Goal: Check status: Check status

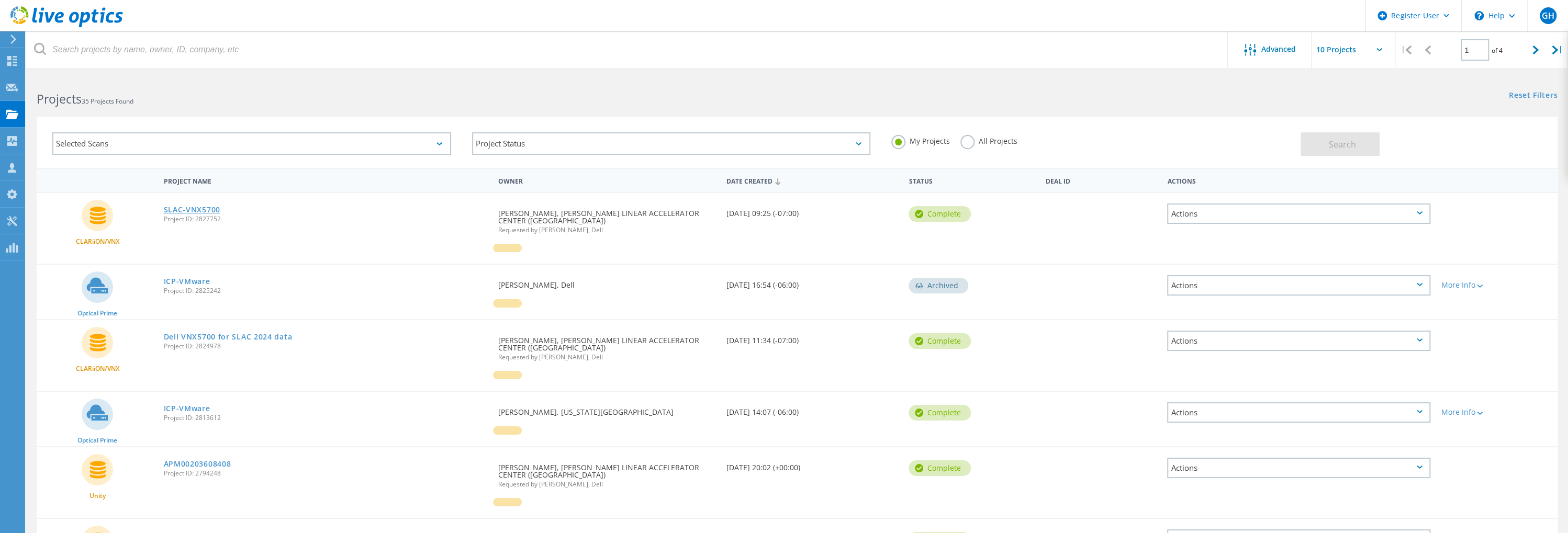
click at [199, 206] on link "SLAC-VNX5700" at bounding box center [192, 209] width 57 height 8
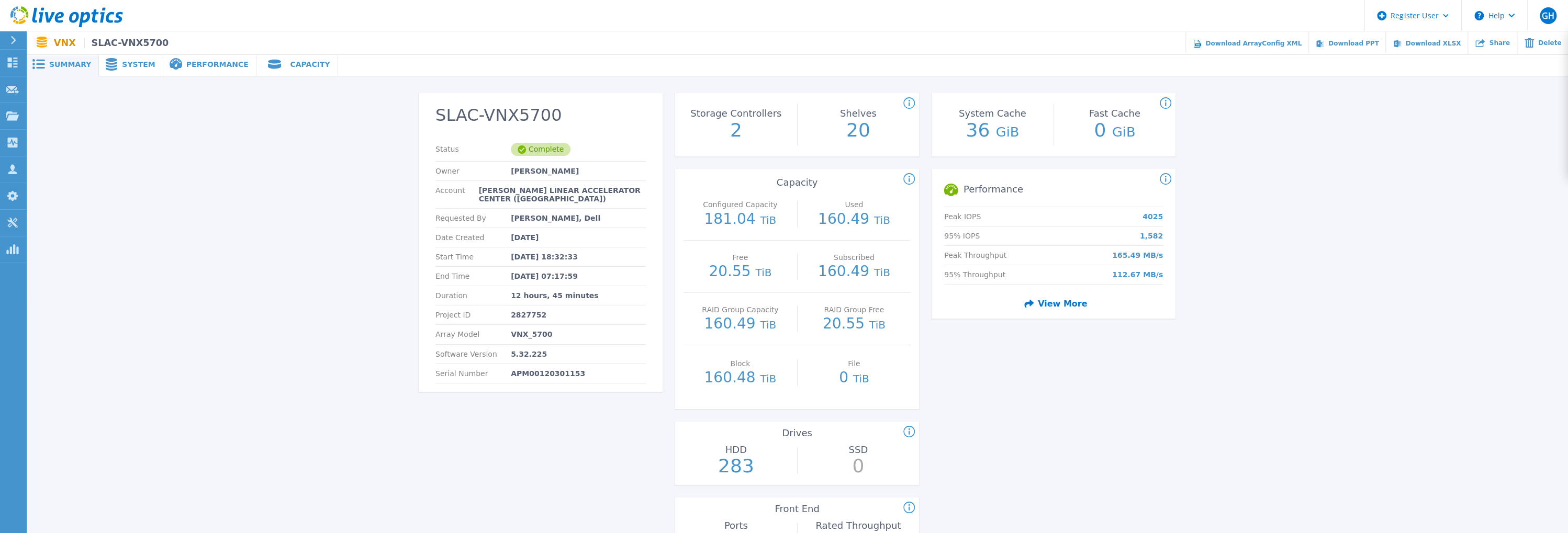
click at [122, 62] on span "System" at bounding box center [138, 64] width 33 height 8
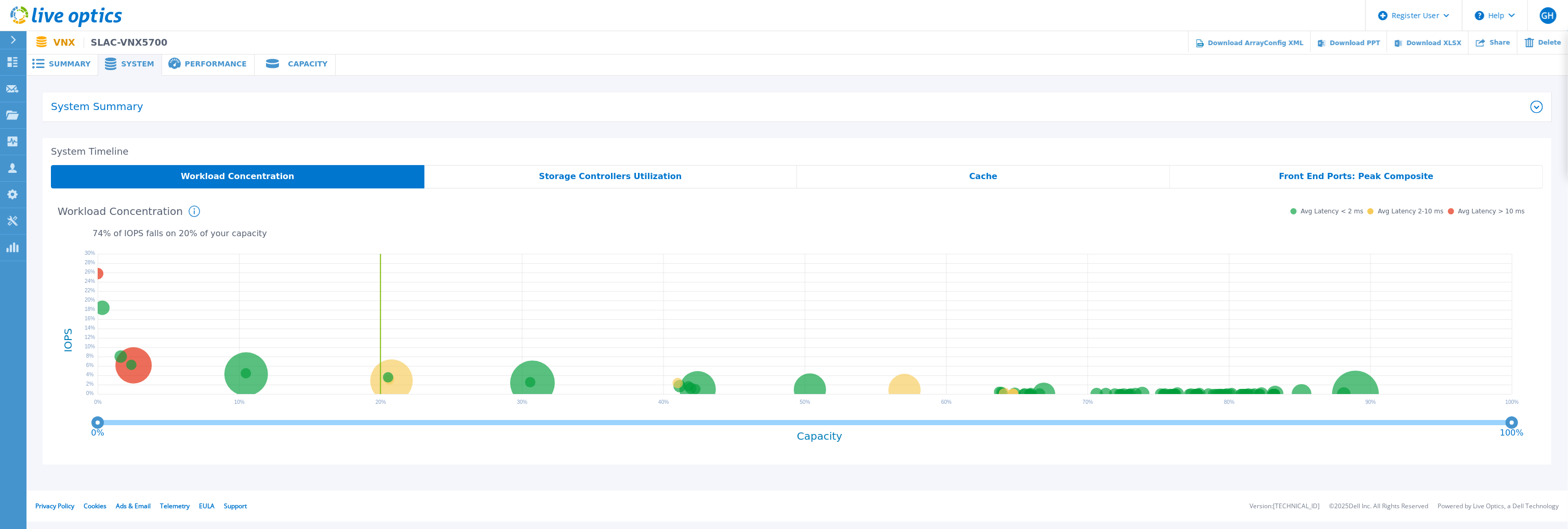
click at [188, 65] on span "Performance" at bounding box center [215, 64] width 62 height 7
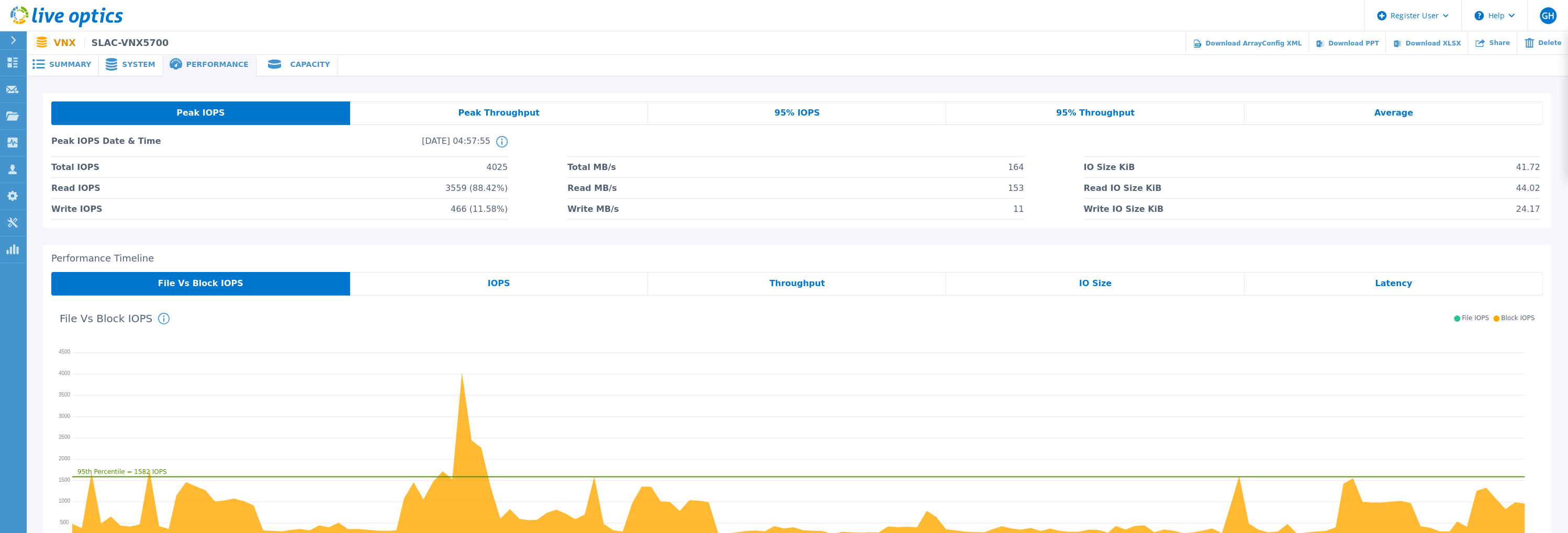
click at [290, 62] on span "Capacity" at bounding box center [310, 64] width 40 height 8
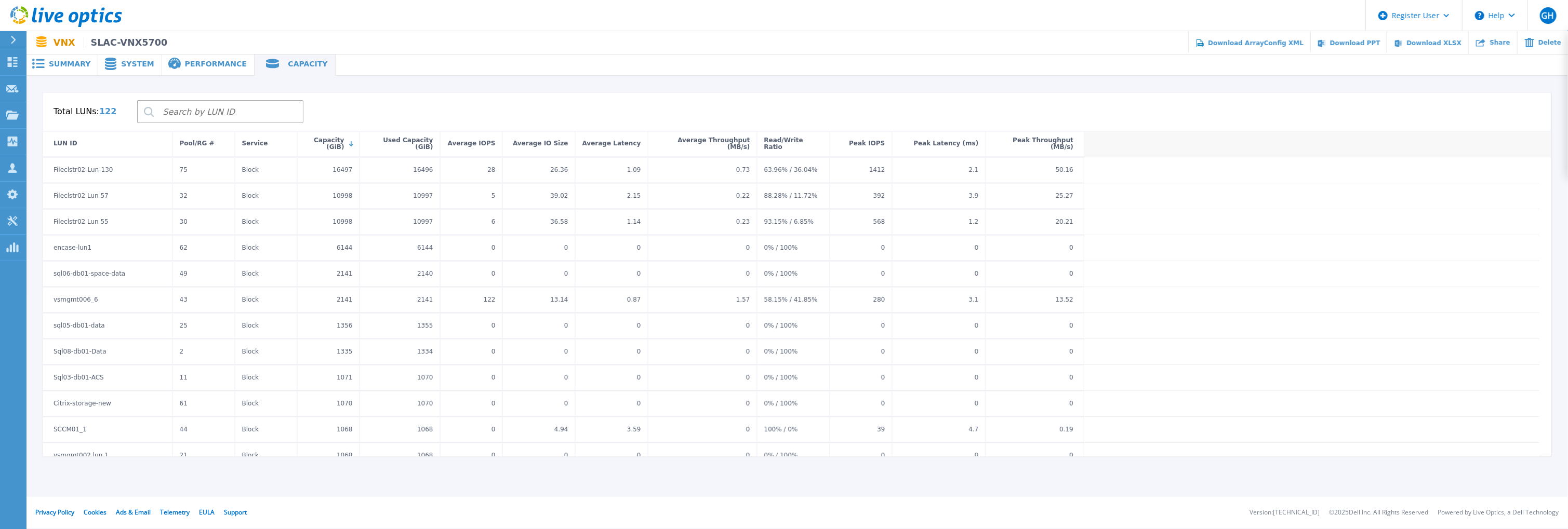
click at [54, 67] on span "Summary" at bounding box center [69, 64] width 41 height 7
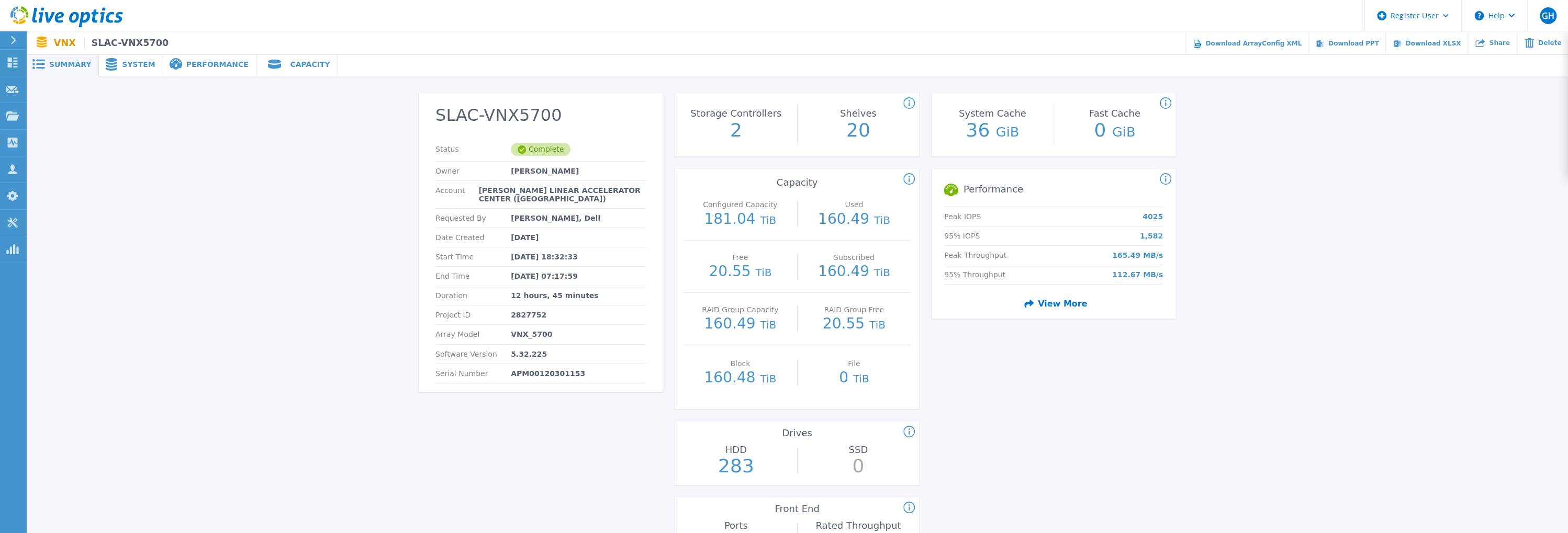
click at [125, 64] on span "System" at bounding box center [138, 64] width 33 height 8
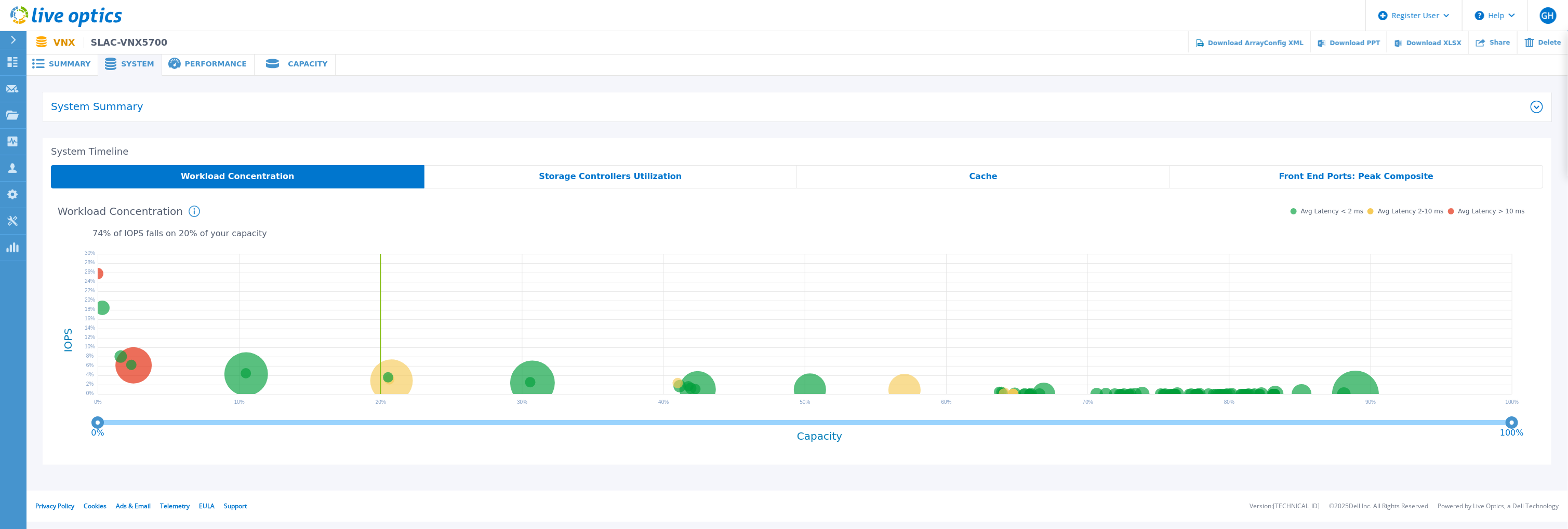
click at [74, 62] on span "Summary" at bounding box center [69, 64] width 41 height 7
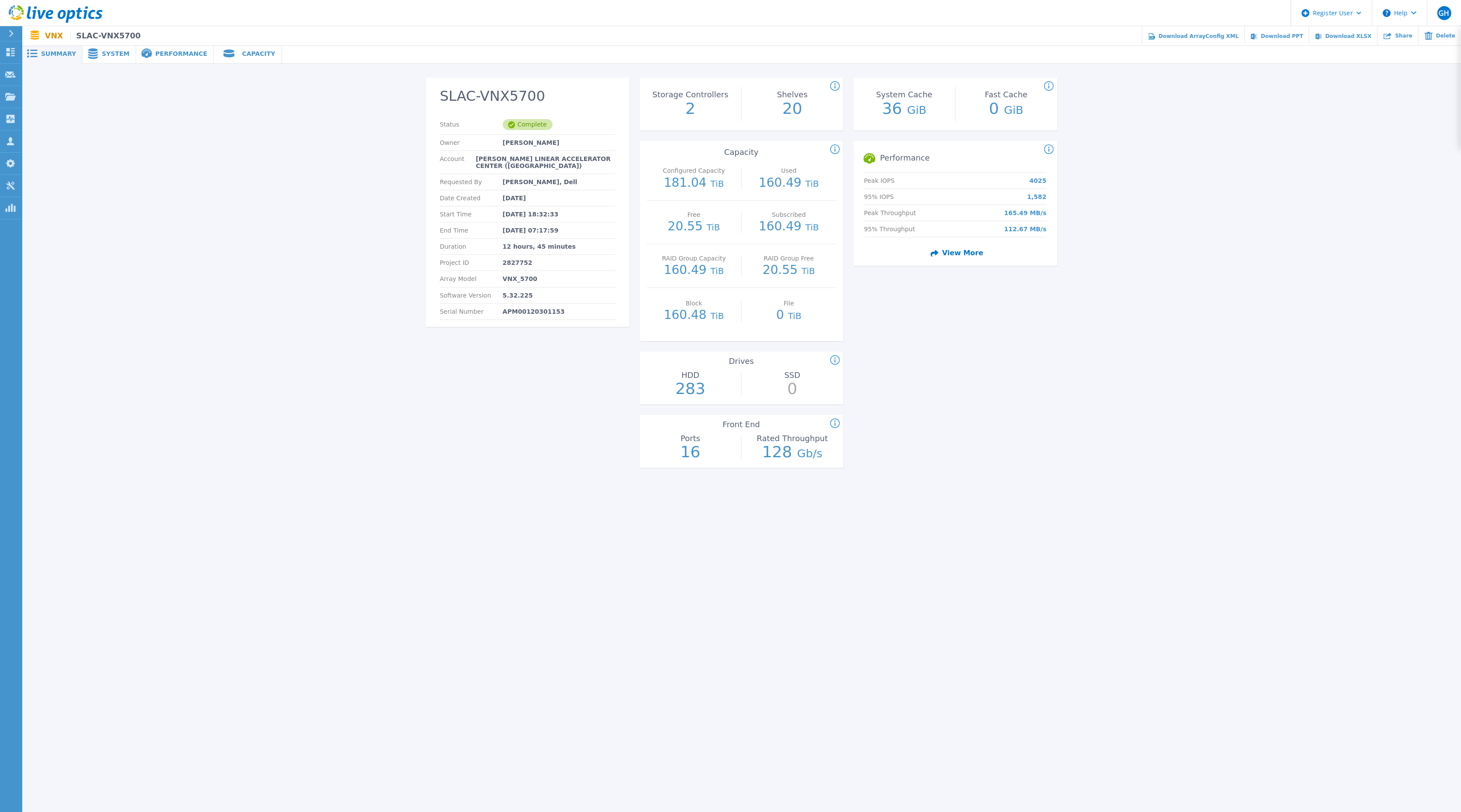
scroll to position [1, 0]
click at [102, 51] on span "System" at bounding box center [115, 52] width 27 height 6
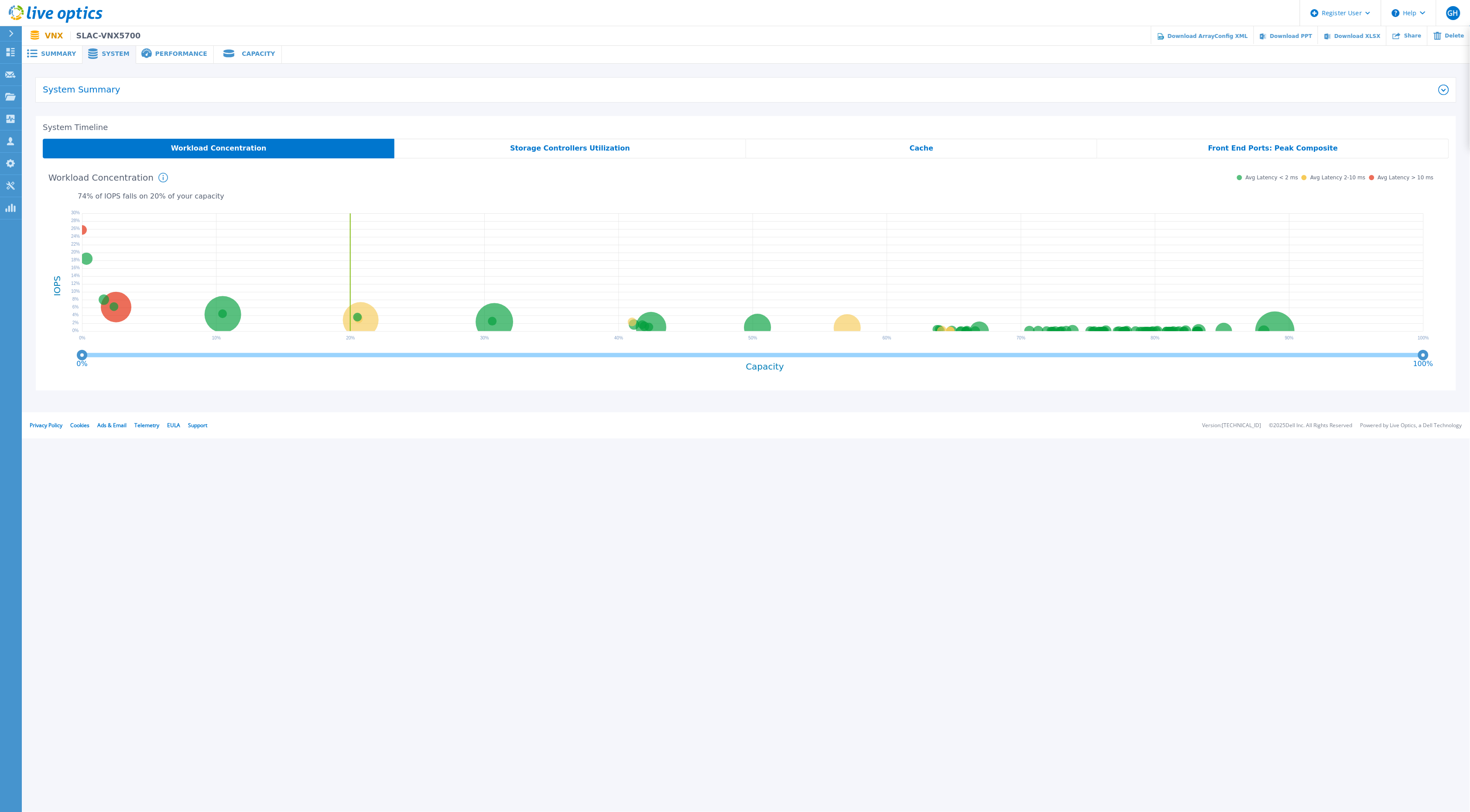
click at [155, 51] on span "Performance" at bounding box center [181, 54] width 52 height 6
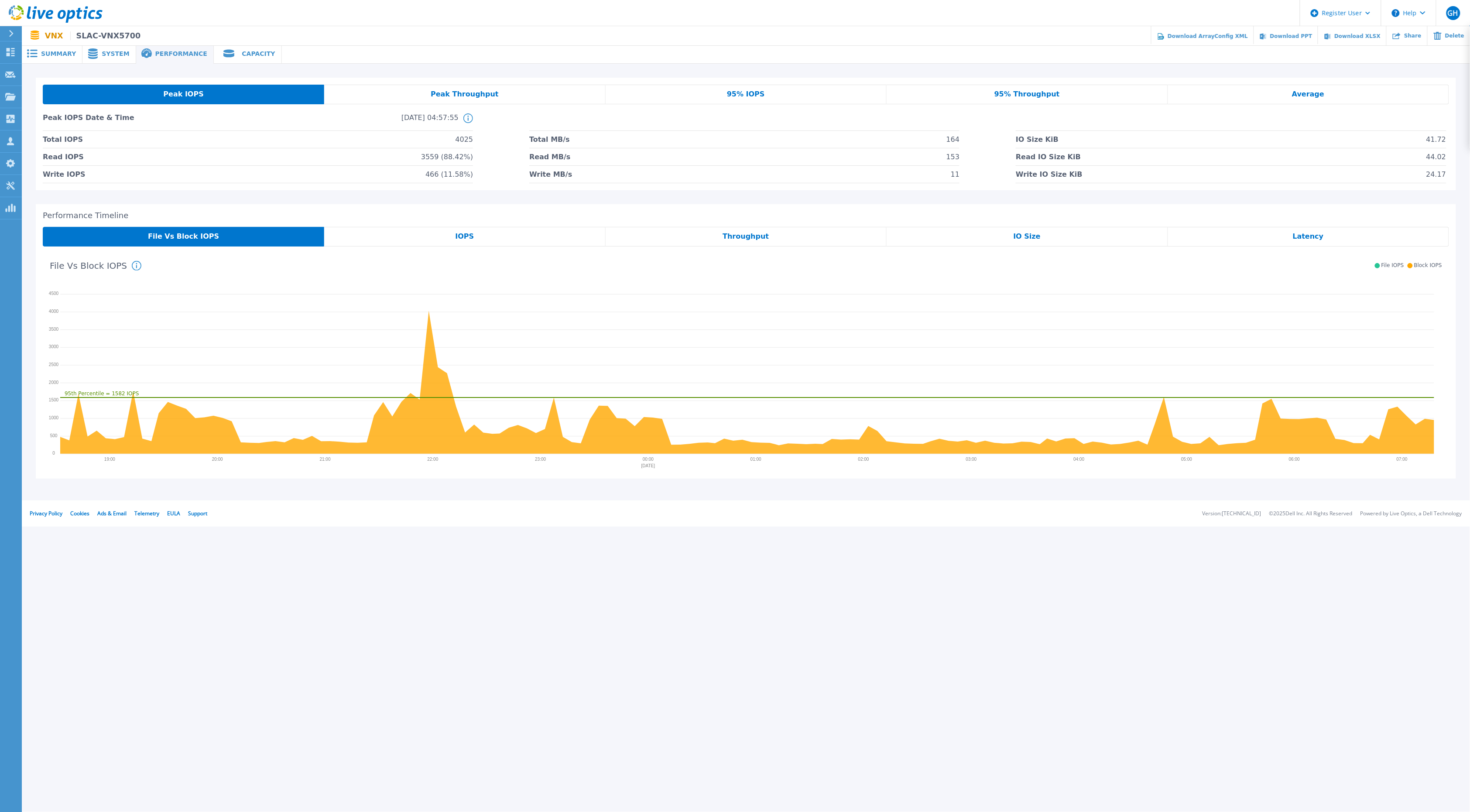
click at [242, 53] on span "Capacity" at bounding box center [259, 54] width 33 height 6
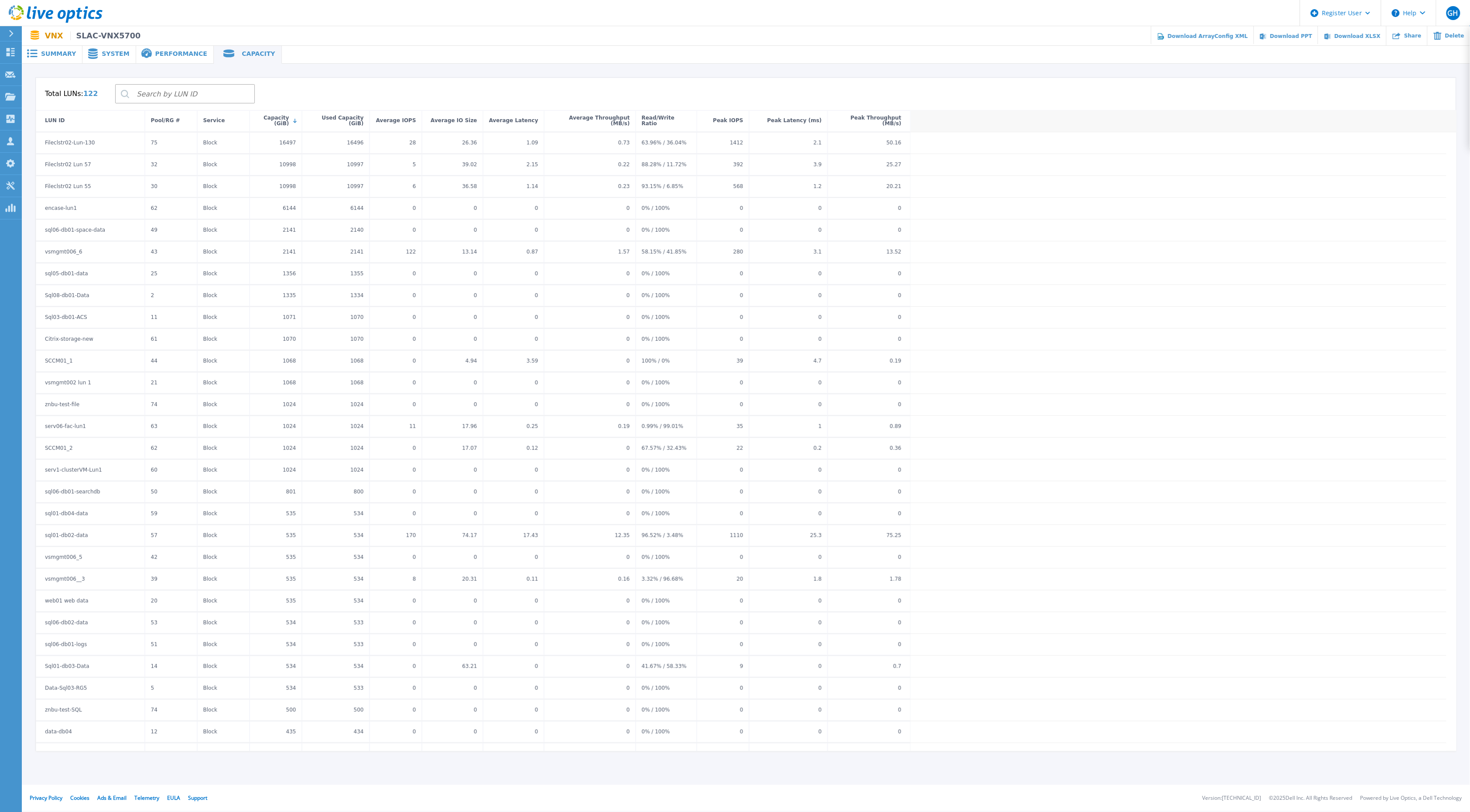
click at [44, 51] on span "Summary" at bounding box center [58, 54] width 35 height 6
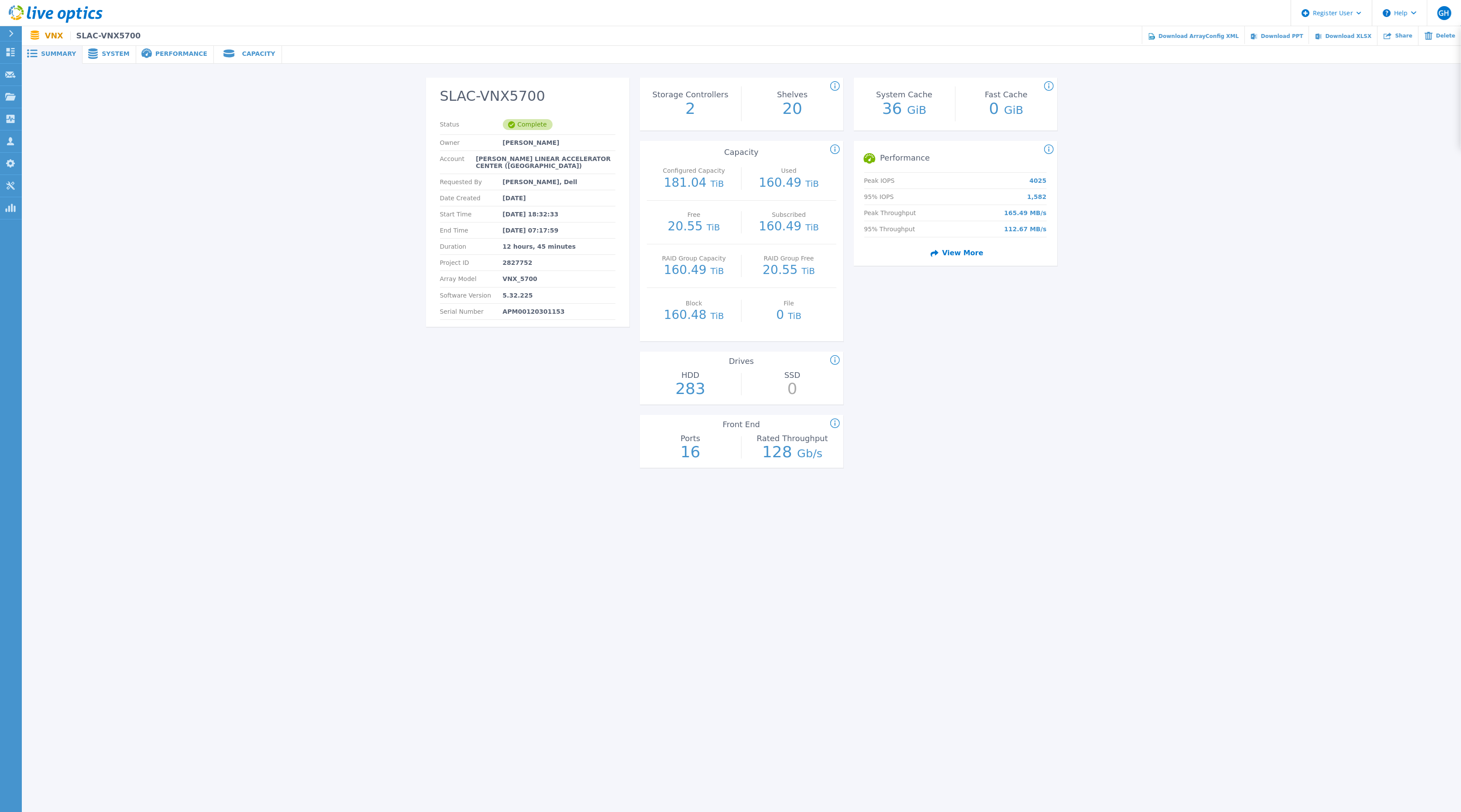
click at [783, 186] on p "160.49 TiB" at bounding box center [789, 183] width 61 height 14
